Goal: Transaction & Acquisition: Purchase product/service

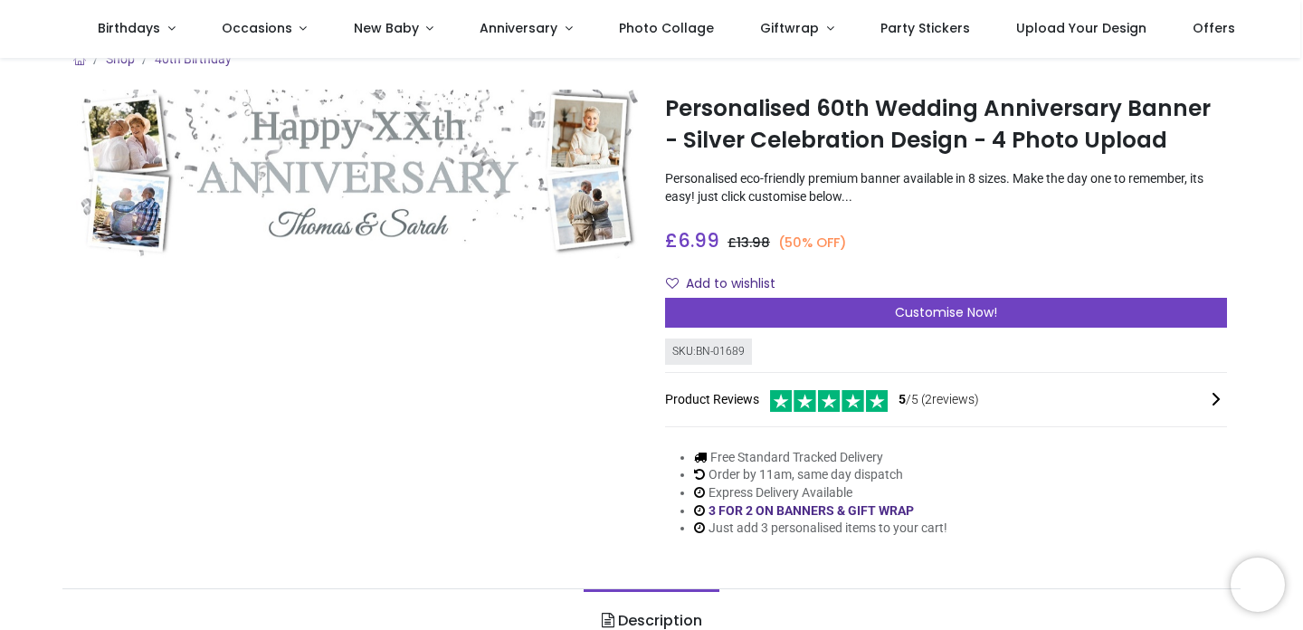
scroll to position [16, 0]
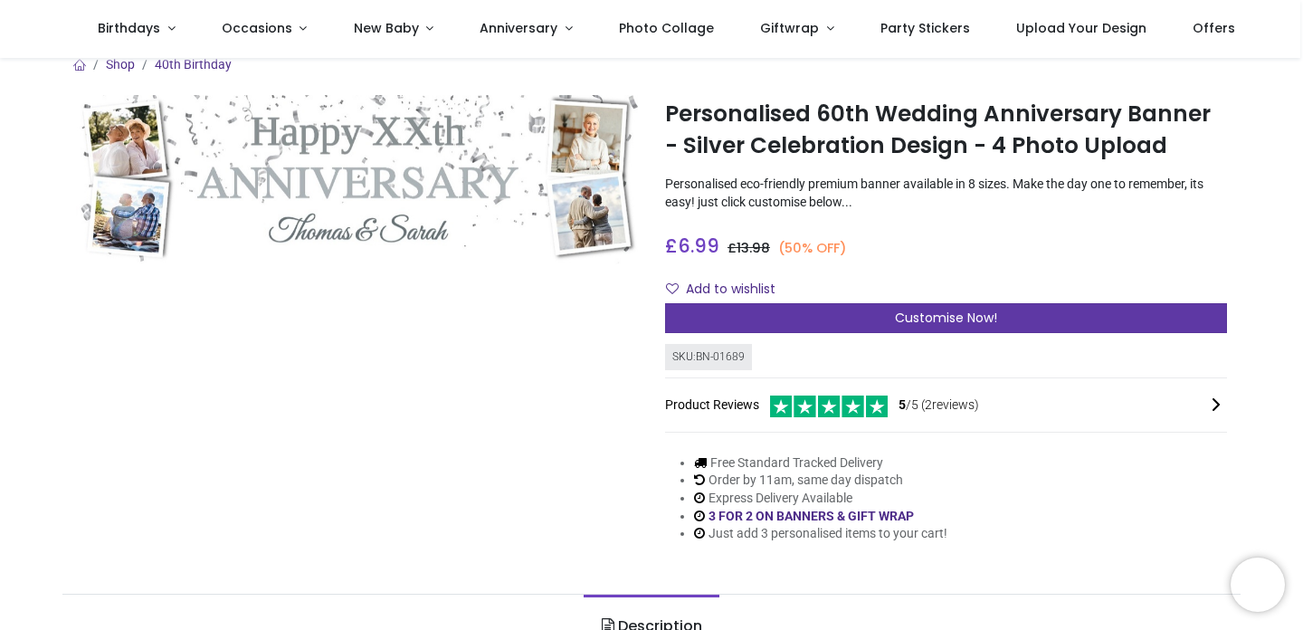
click at [943, 320] on span "Customise Now!" at bounding box center [946, 317] width 102 height 18
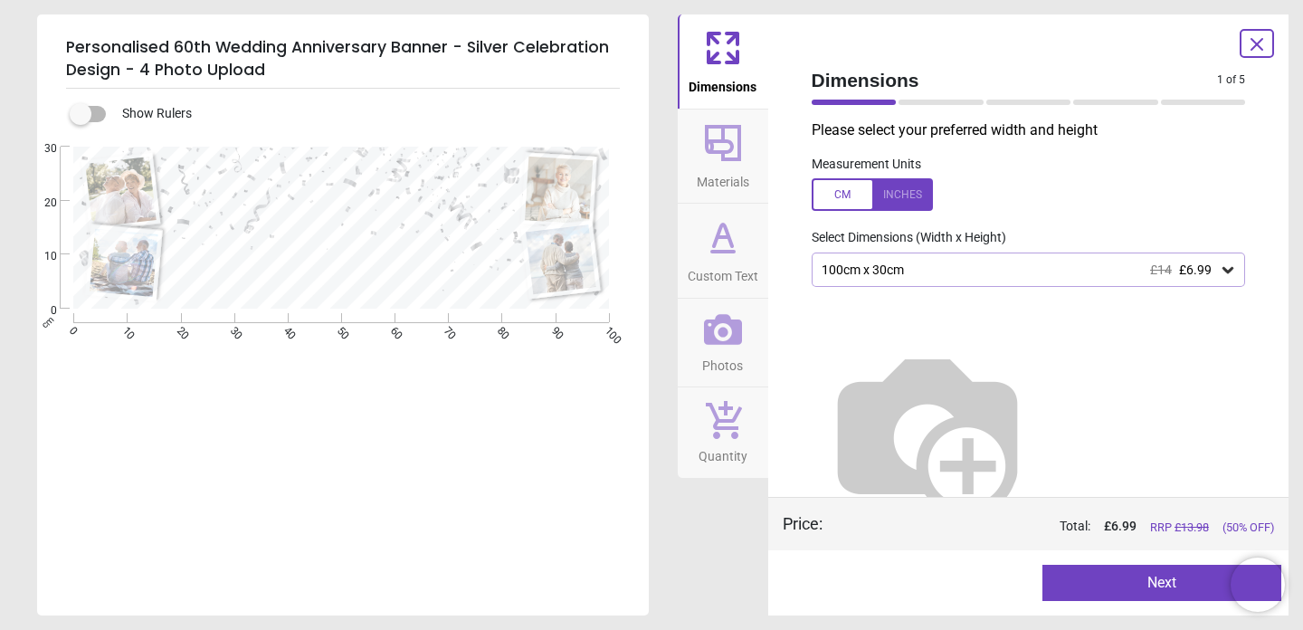
click at [1229, 268] on icon at bounding box center [1227, 270] width 11 height 6
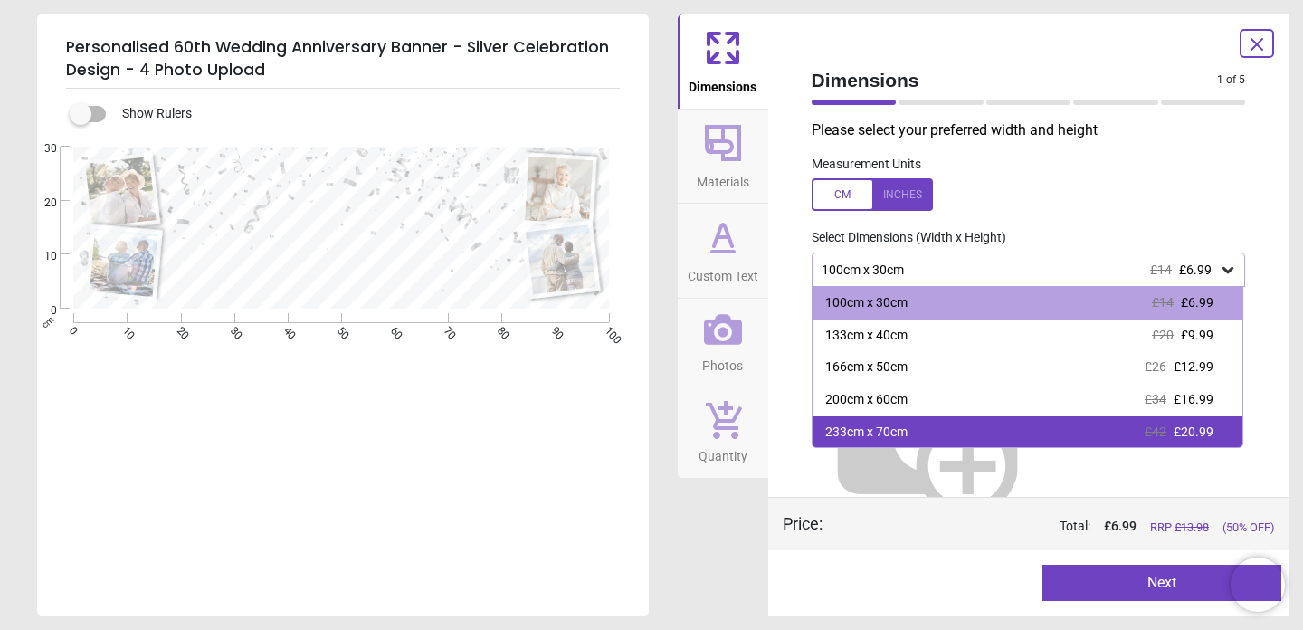
click at [975, 425] on div "233cm x 70cm £42 £20.99" at bounding box center [1027, 432] width 431 height 33
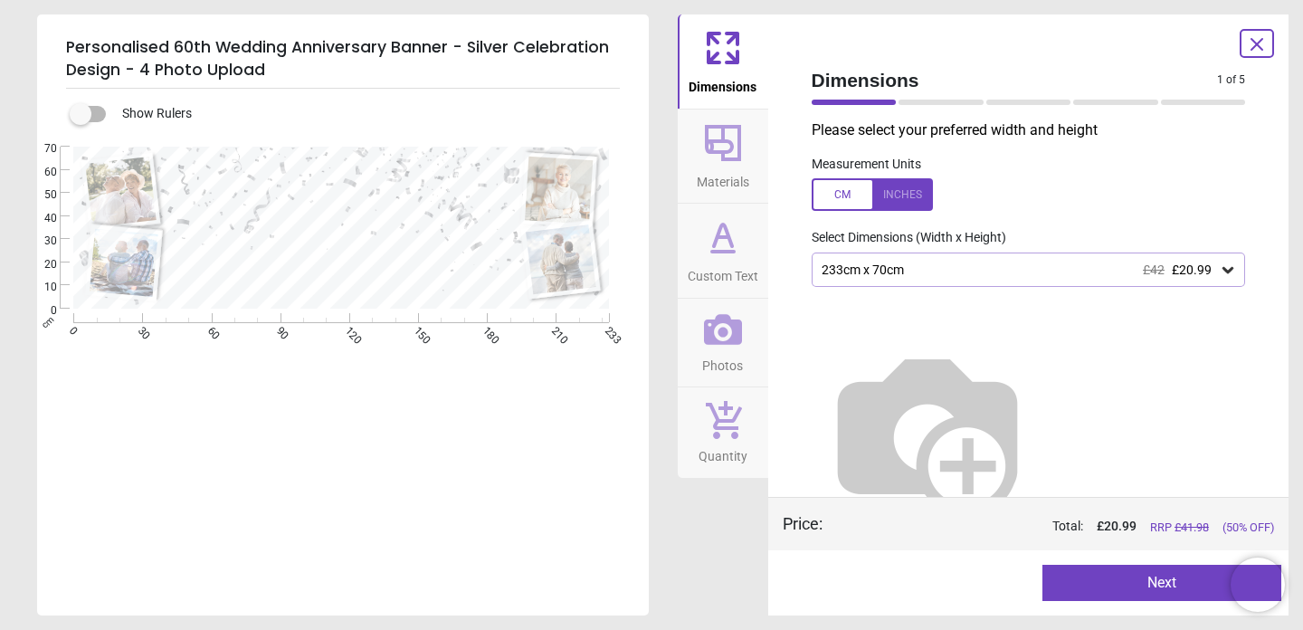
click at [903, 190] on div at bounding box center [872, 194] width 121 height 33
click at [1148, 584] on button "Next" at bounding box center [1161, 583] width 239 height 36
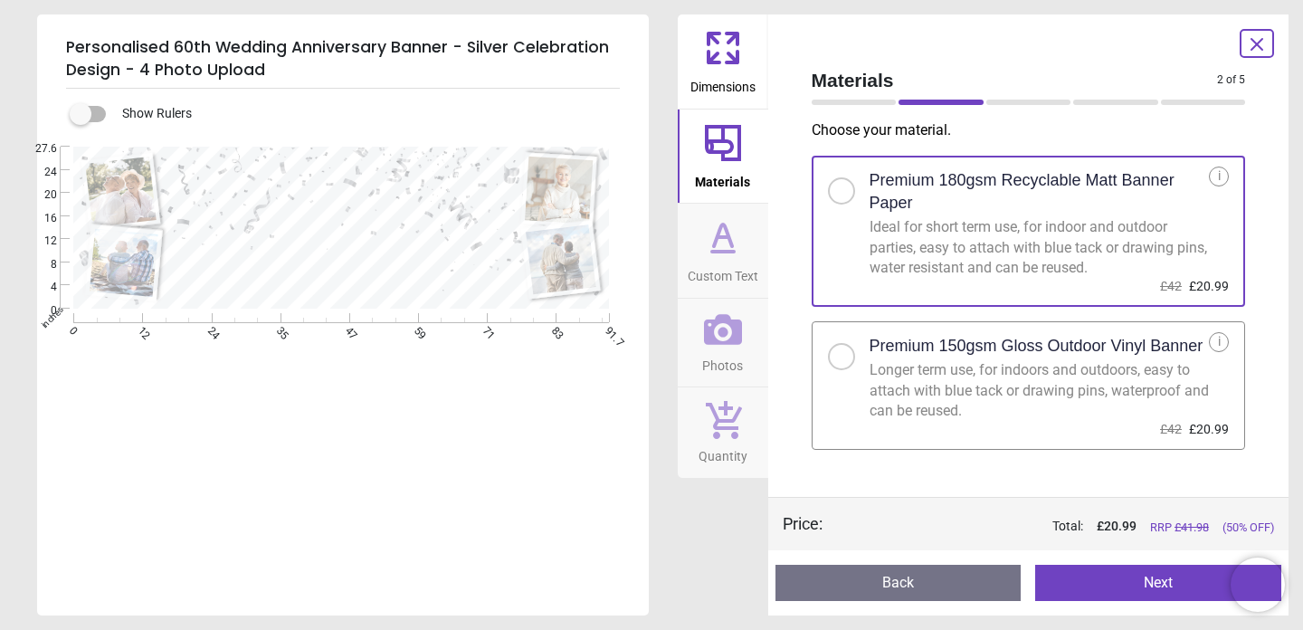
click at [841, 364] on div at bounding box center [841, 356] width 27 height 27
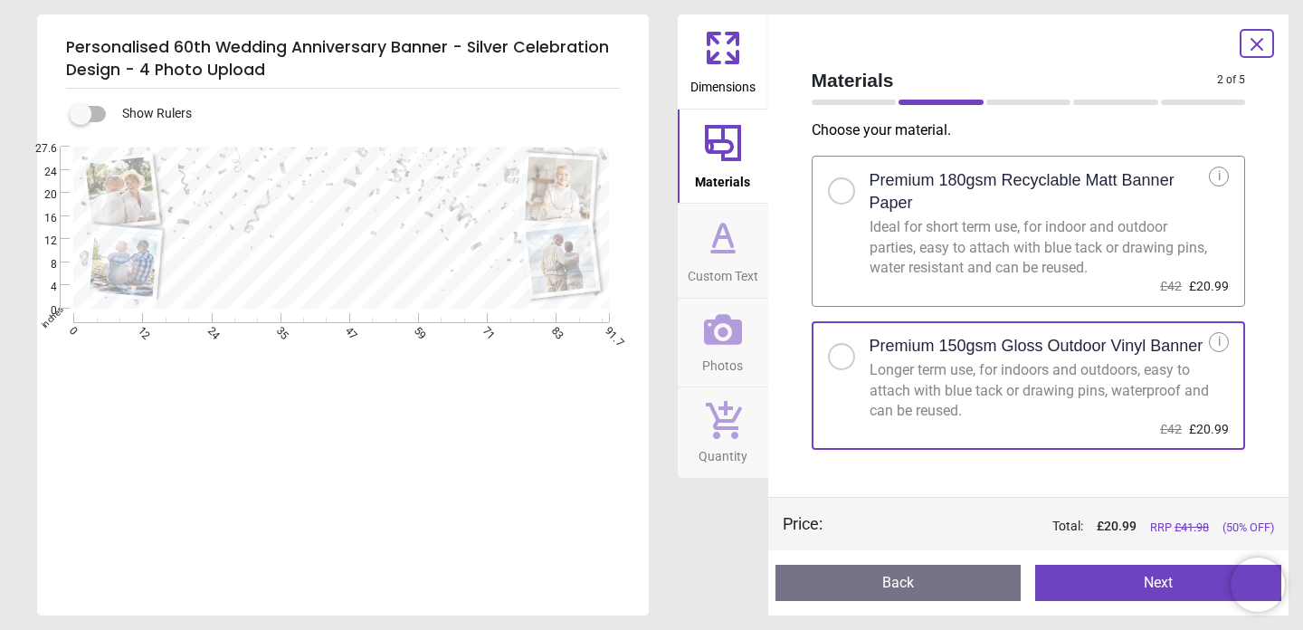
click at [1101, 585] on button "Next" at bounding box center [1158, 583] width 246 height 36
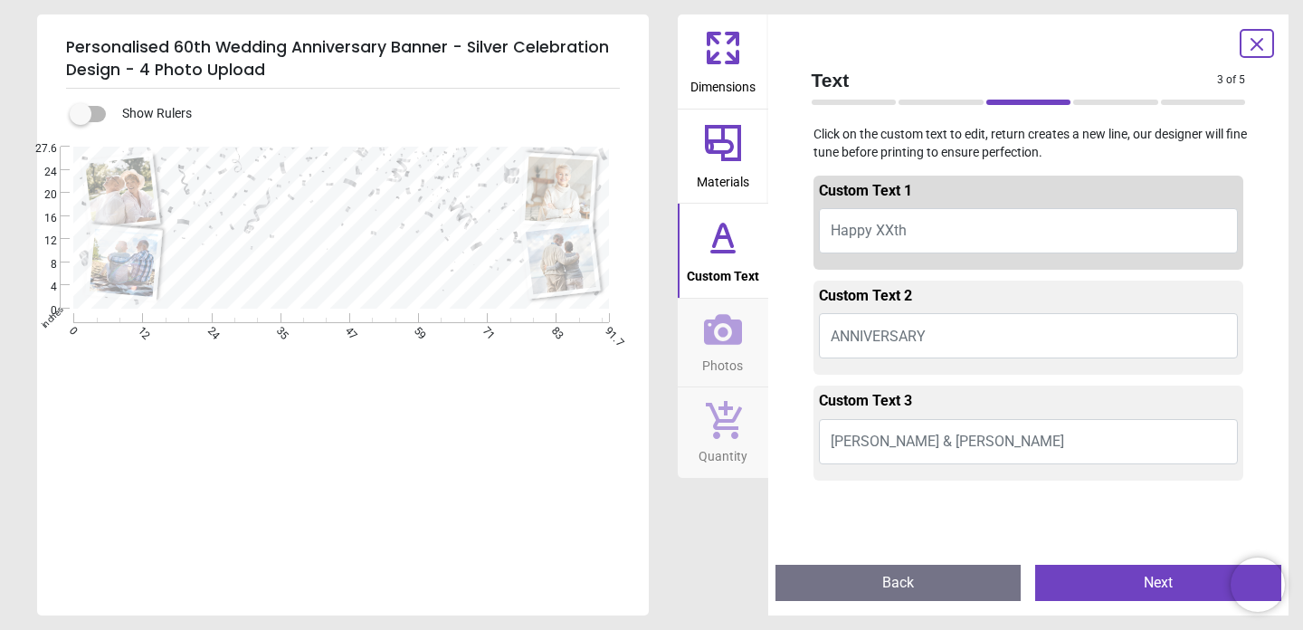
click at [905, 227] on span "Happy XXth" at bounding box center [869, 230] width 76 height 17
type textarea "*"
type textarea "**********"
click at [924, 436] on span "[PERSON_NAME] & [PERSON_NAME]" at bounding box center [947, 440] width 233 height 17
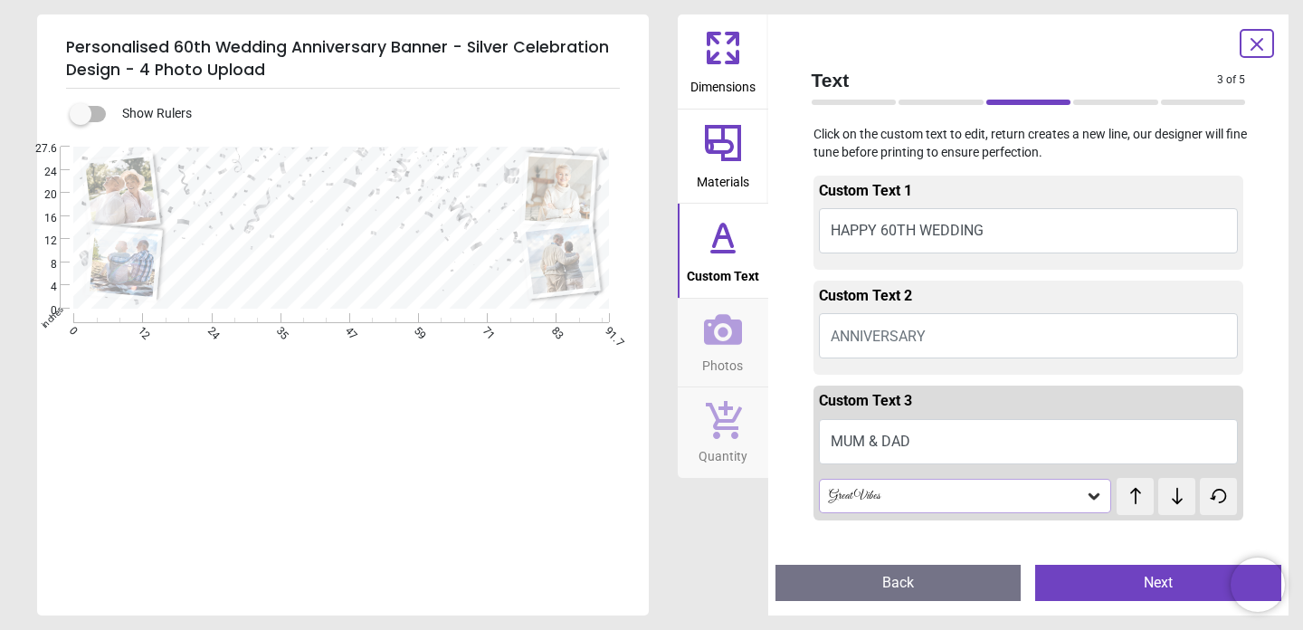
type textarea "*********"
click at [1099, 577] on button "Next" at bounding box center [1158, 583] width 246 height 36
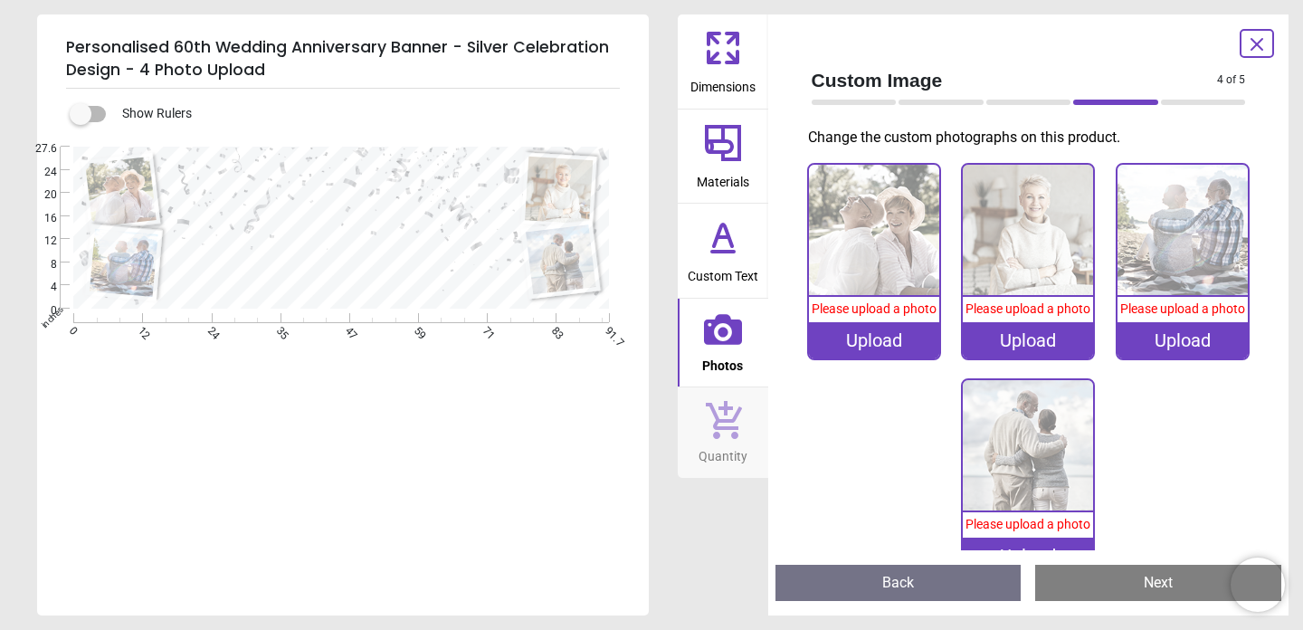
click at [876, 337] on div "Upload" at bounding box center [874, 340] width 130 height 36
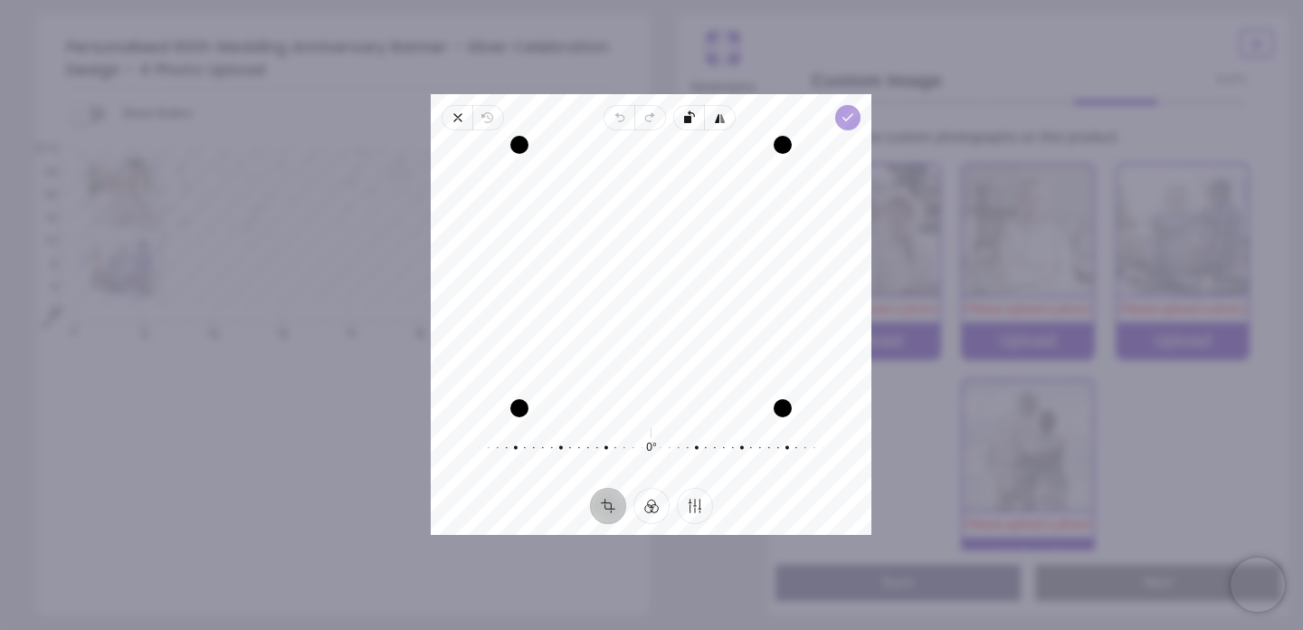
click at [853, 116] on icon "button" at bounding box center [848, 117] width 14 height 14
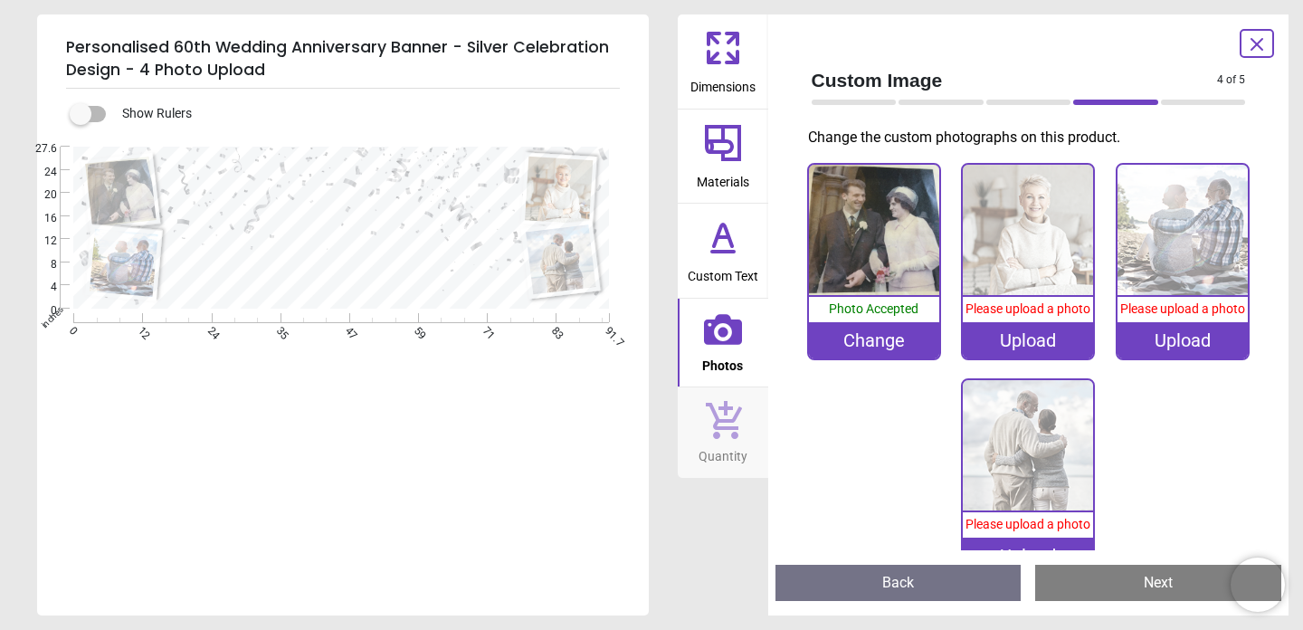
click at [1044, 342] on div "Upload" at bounding box center [1028, 340] width 130 height 36
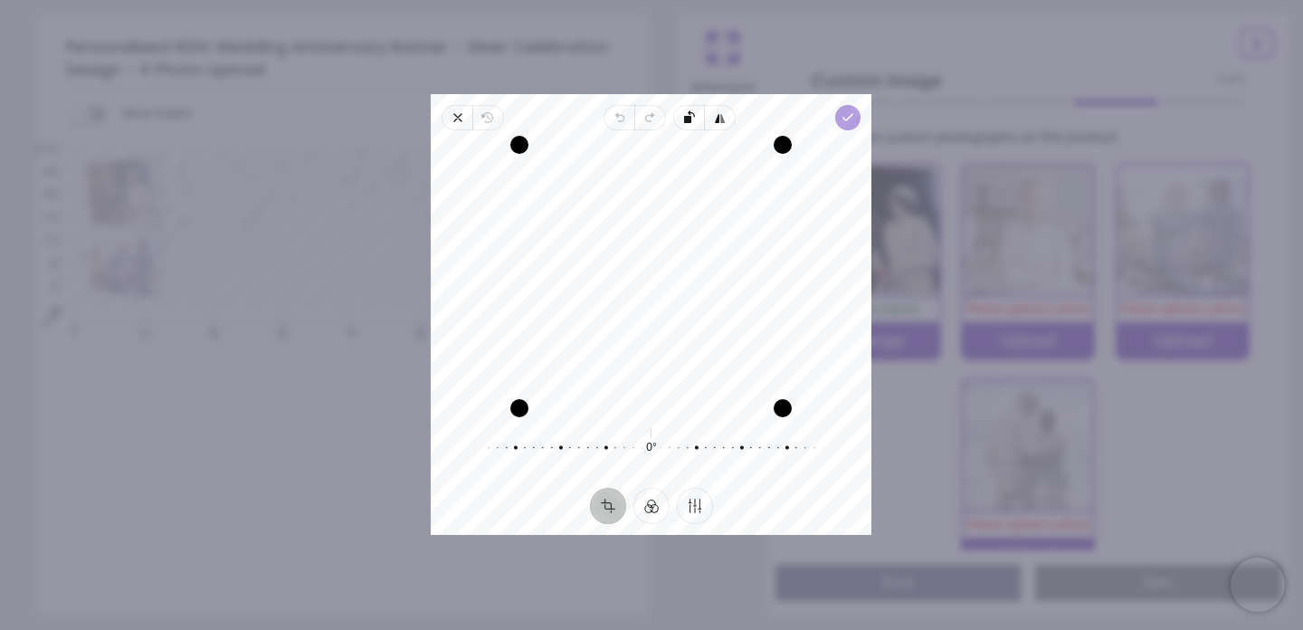
click at [846, 117] on icon "button" at bounding box center [848, 117] width 14 height 14
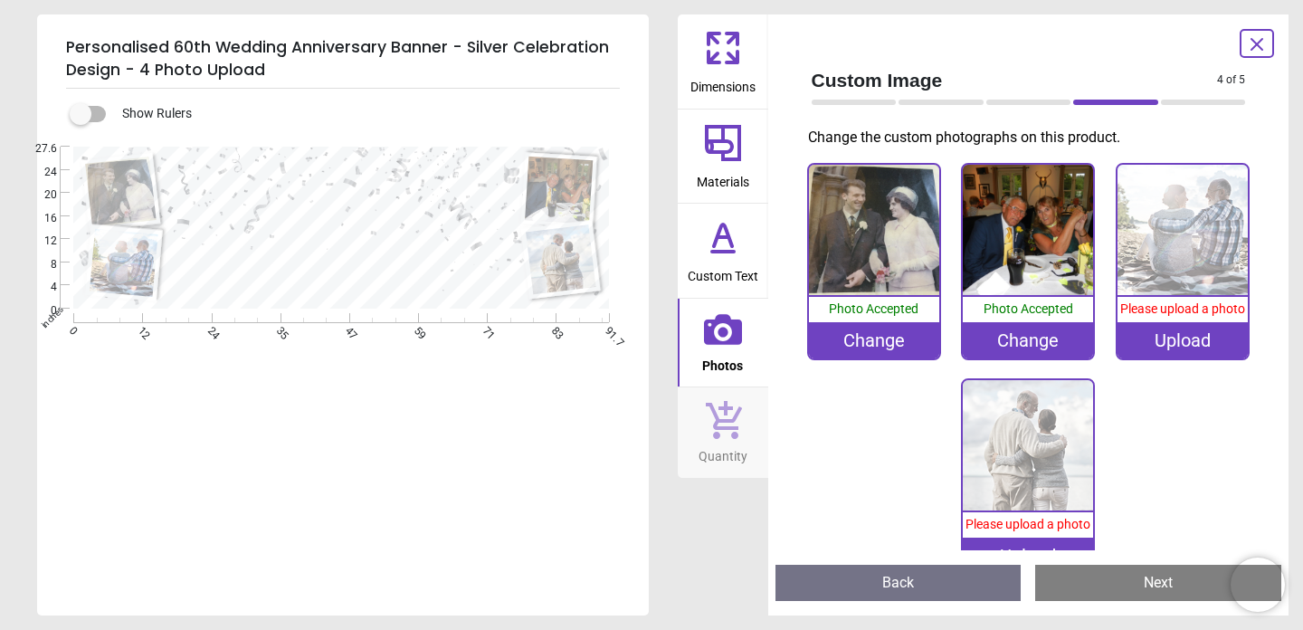
click at [1173, 343] on div "Upload" at bounding box center [1182, 340] width 130 height 36
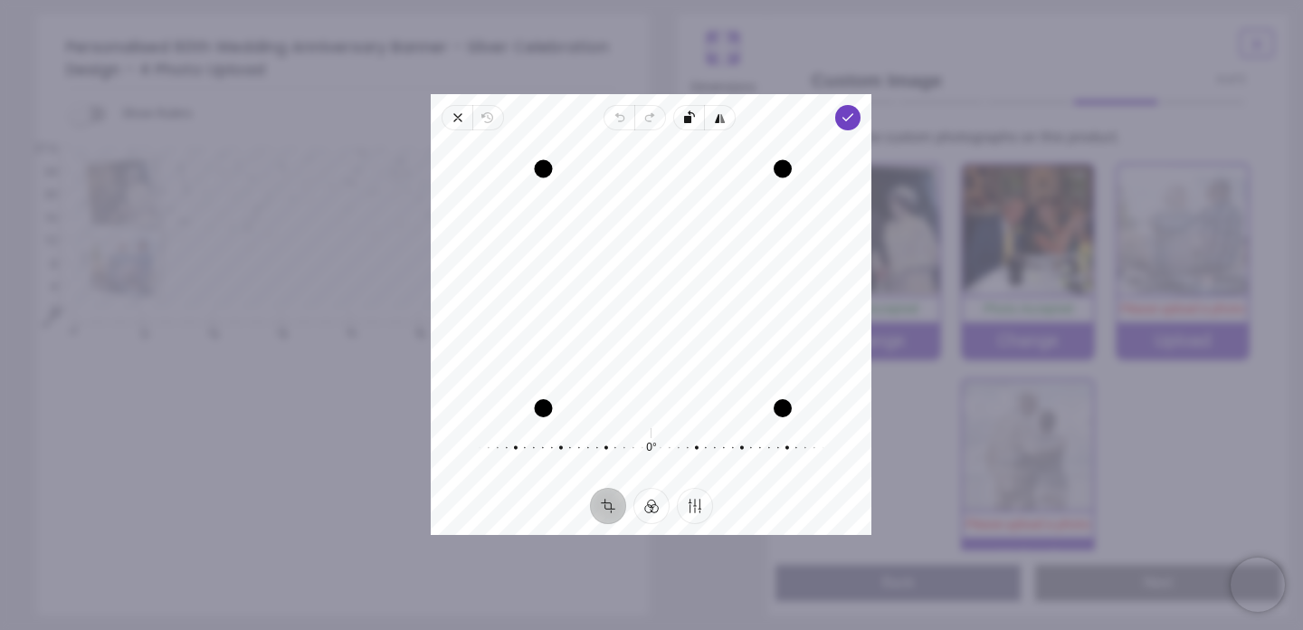
drag, startPoint x: 522, startPoint y: 148, endPoint x: 546, endPoint y: 173, distance: 33.9
click at [546, 173] on div "Drag corner tl" at bounding box center [544, 169] width 18 height 18
drag, startPoint x: 780, startPoint y: 413, endPoint x: 745, endPoint y: 396, distance: 38.0
click at [745, 396] on div "Recenter" at bounding box center [651, 276] width 412 height 263
drag, startPoint x: 648, startPoint y: 308, endPoint x: 650, endPoint y: 296, distance: 12.1
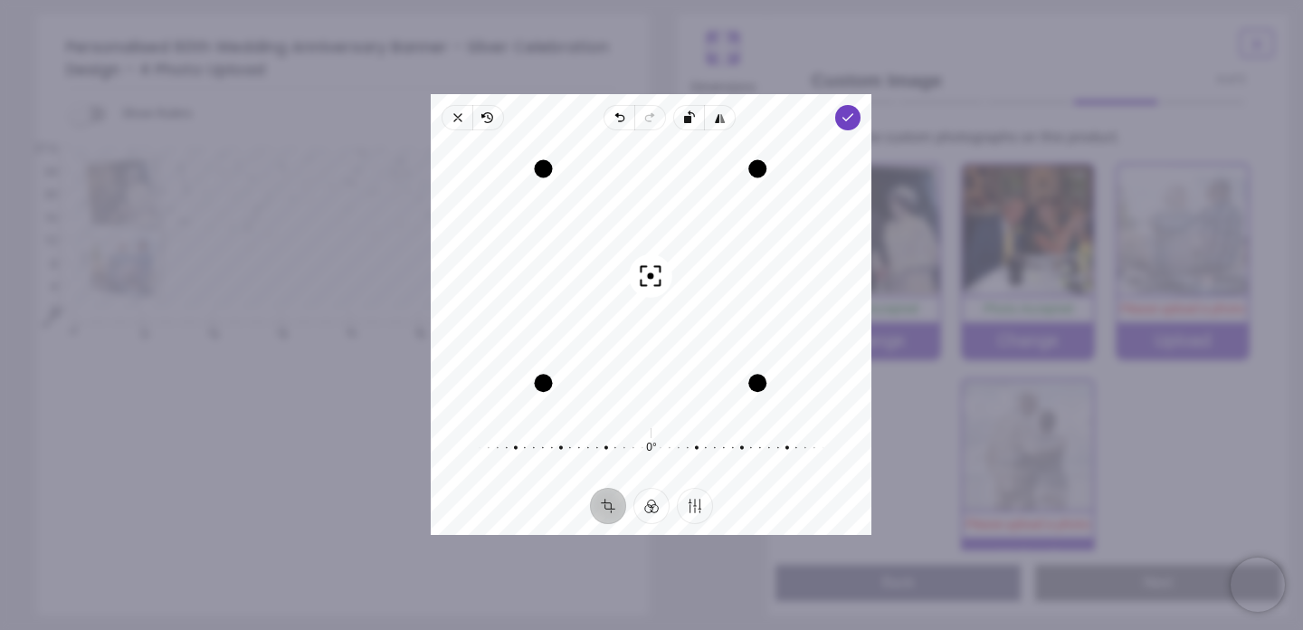
click at [650, 296] on div "Recenter" at bounding box center [651, 276] width 412 height 263
click at [762, 394] on div "Drag corner br" at bounding box center [764, 389] width 18 height 18
click at [710, 340] on div "Recenter" at bounding box center [651, 276] width 412 height 263
click at [846, 120] on polyline "button" at bounding box center [848, 117] width 10 height 6
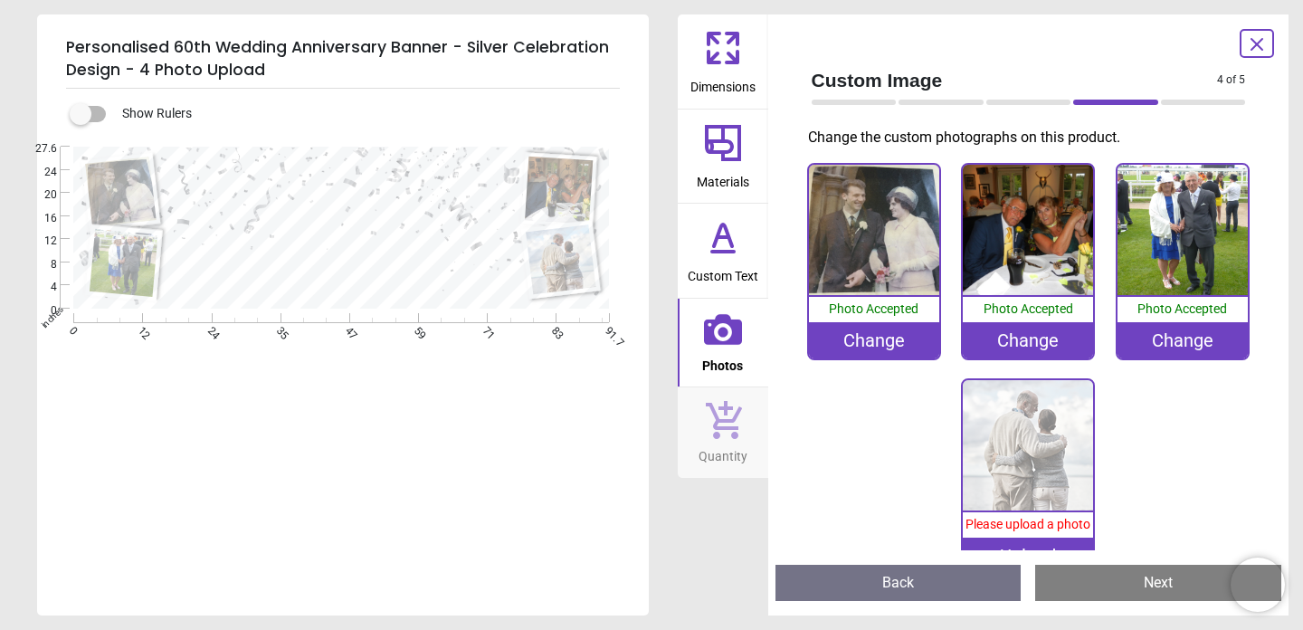
scroll to position [16, 0]
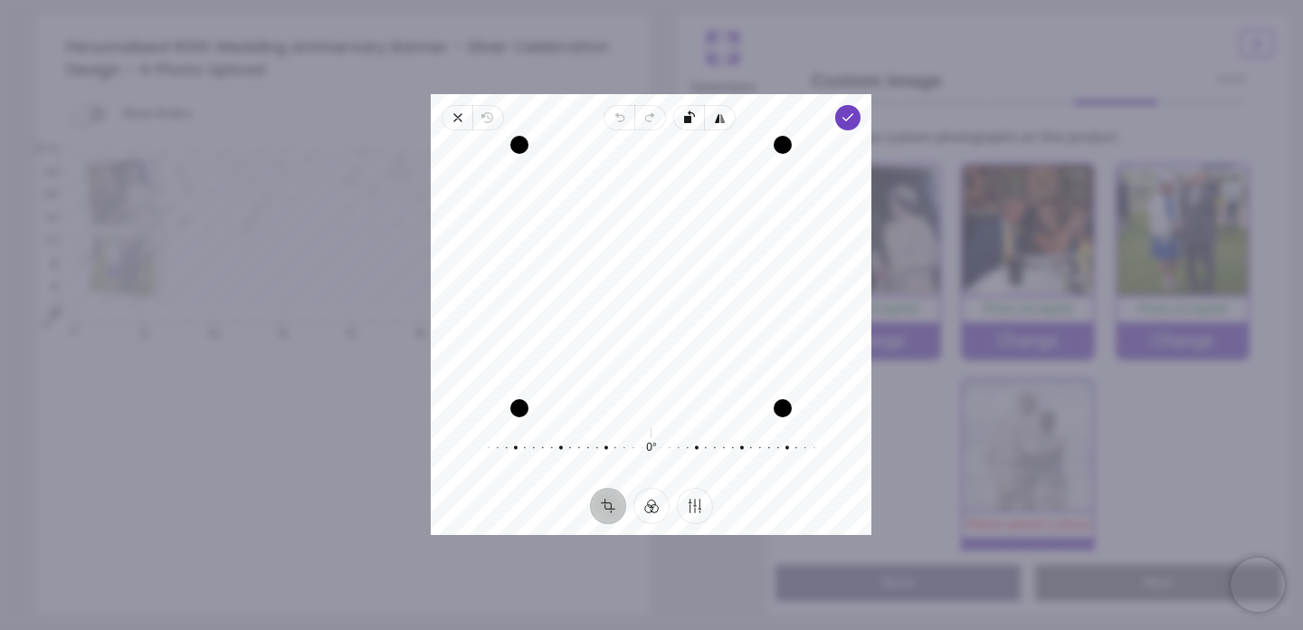
drag, startPoint x: 677, startPoint y: 357, endPoint x: 753, endPoint y: 426, distance: 102.5
click at [753, 426] on div "Recenter 0° Reset" at bounding box center [651, 308] width 441 height 357
drag, startPoint x: 668, startPoint y: 285, endPoint x: 694, endPoint y: 289, distance: 26.5
click at [694, 289] on div "Recenter" at bounding box center [651, 276] width 412 height 263
click at [675, 289] on div "Recenter" at bounding box center [651, 276] width 412 height 263
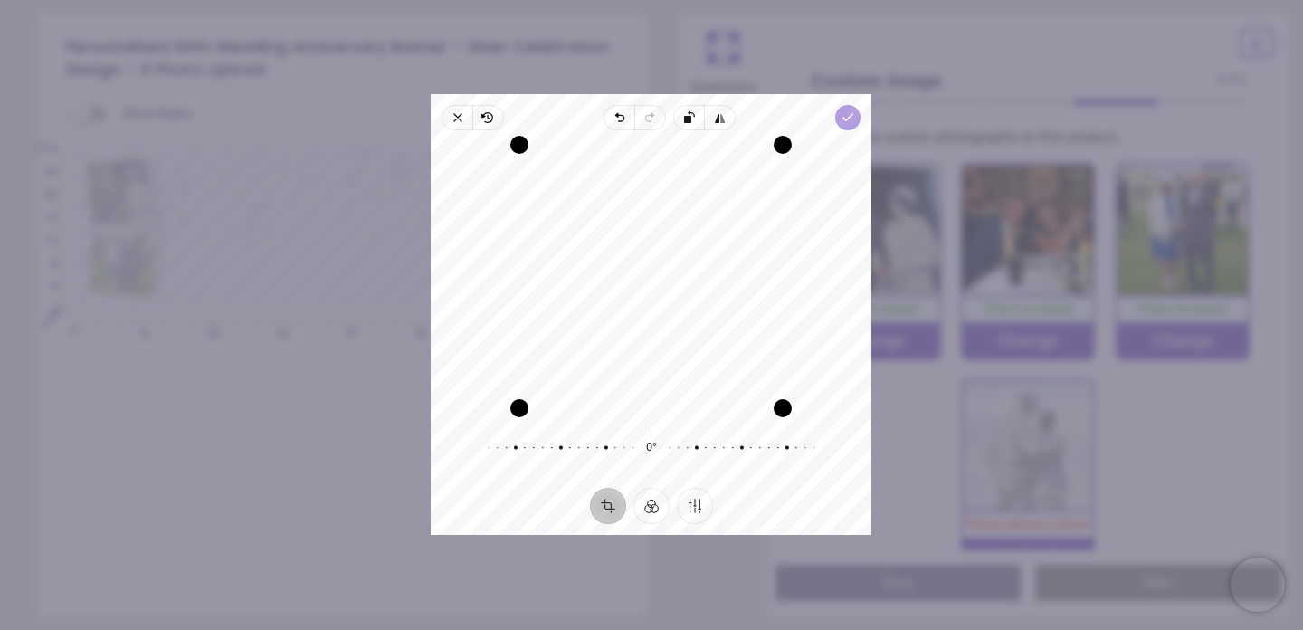
click at [846, 112] on icon "button" at bounding box center [848, 117] width 14 height 14
